Goal: Information Seeking & Learning: Learn about a topic

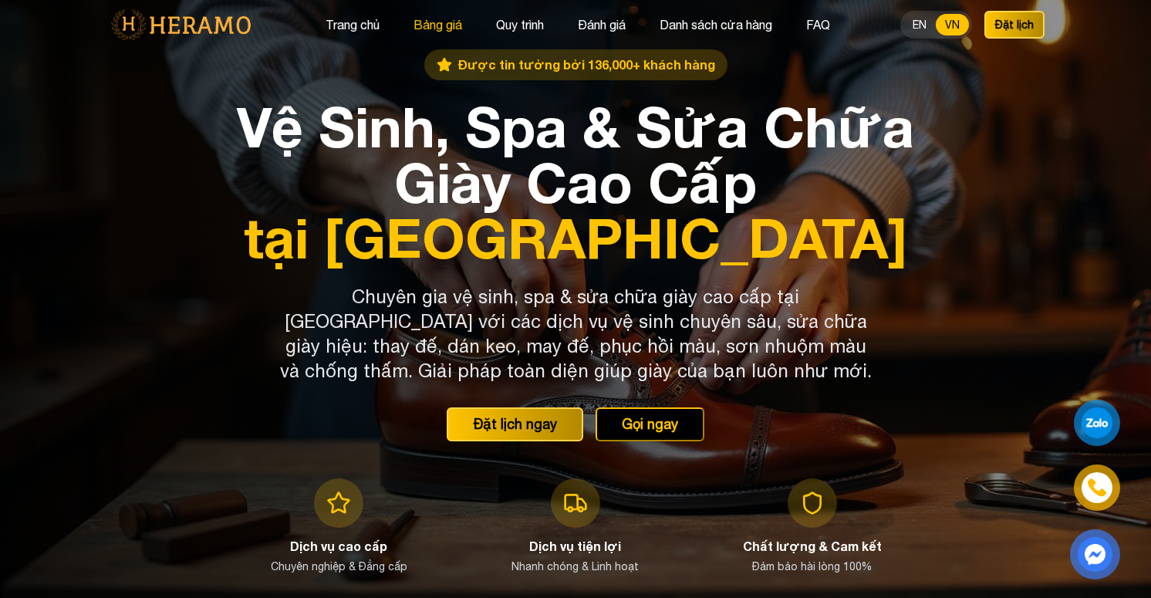
click at [458, 18] on button "Bảng giá" at bounding box center [438, 25] width 58 height 20
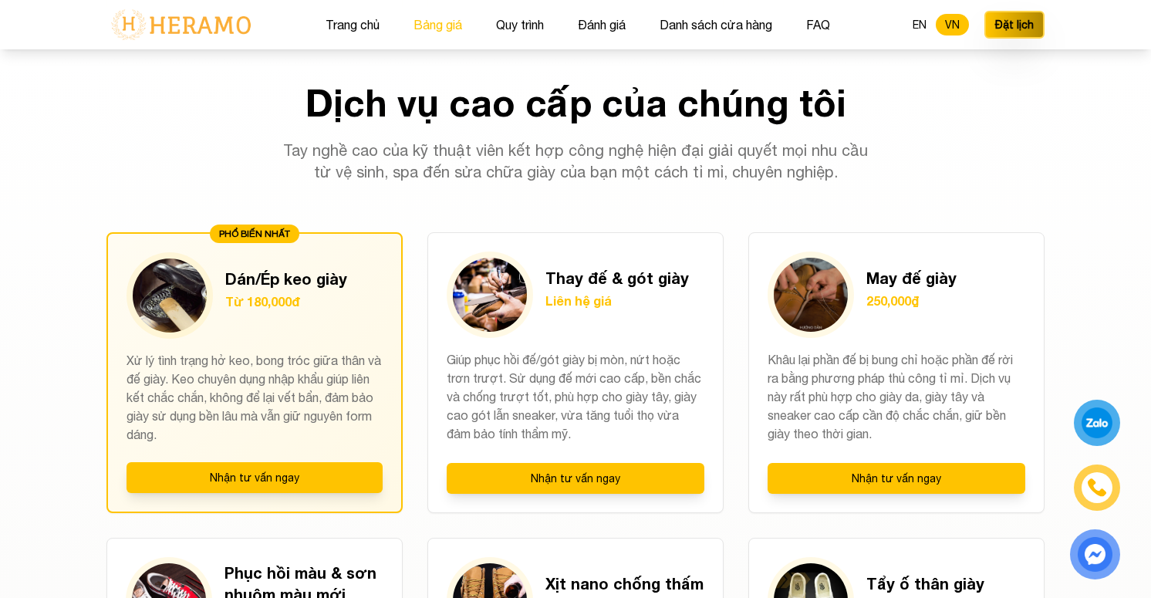
scroll to position [1039, 0]
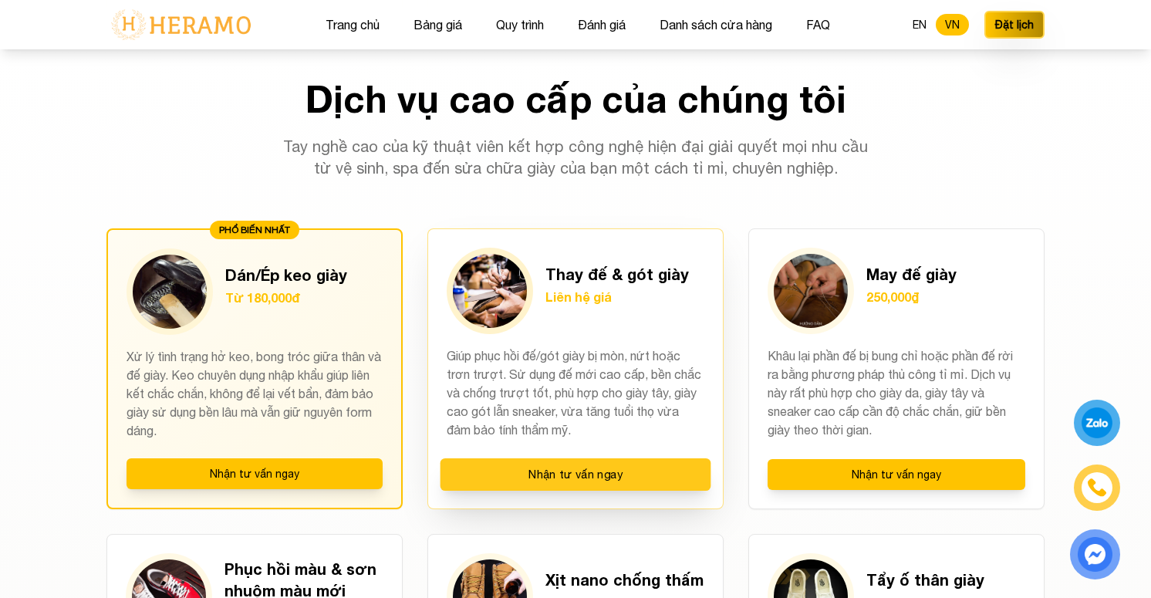
click at [567, 478] on button "Nhận tư vấn ngay" at bounding box center [576, 474] width 271 height 32
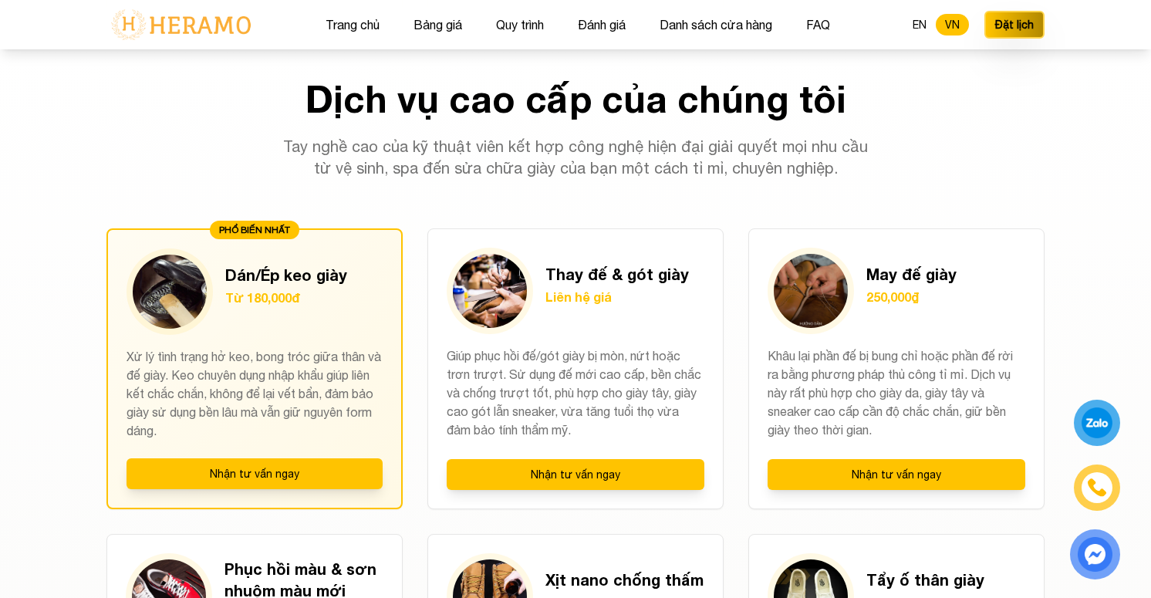
click at [207, 12] on img at bounding box center [181, 24] width 149 height 32
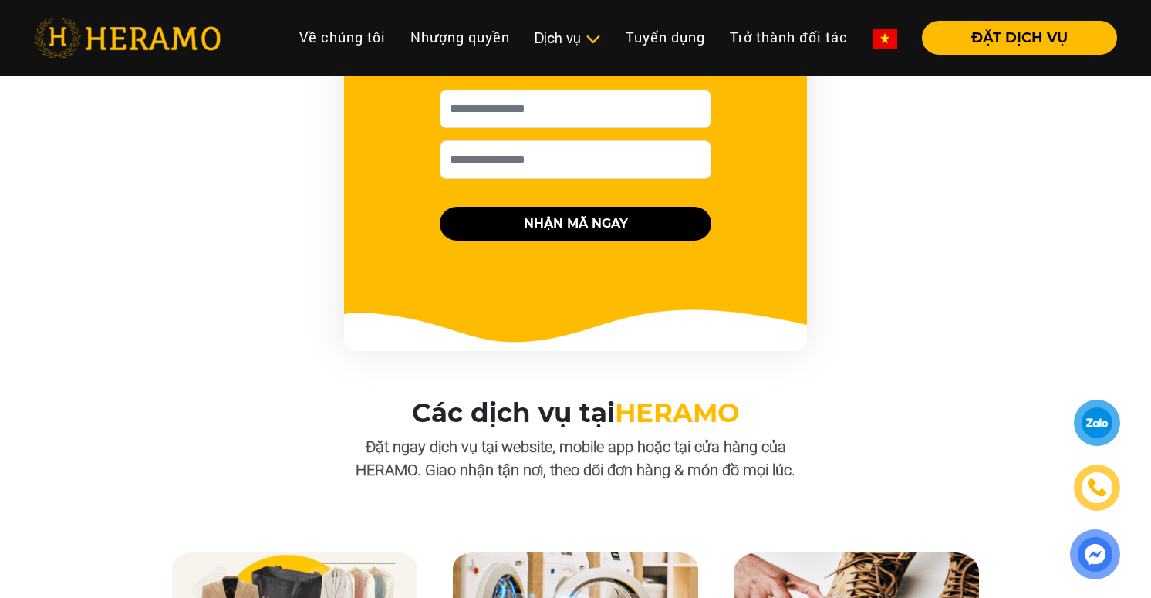
scroll to position [1158, 0]
